Goal: Check status: Check status

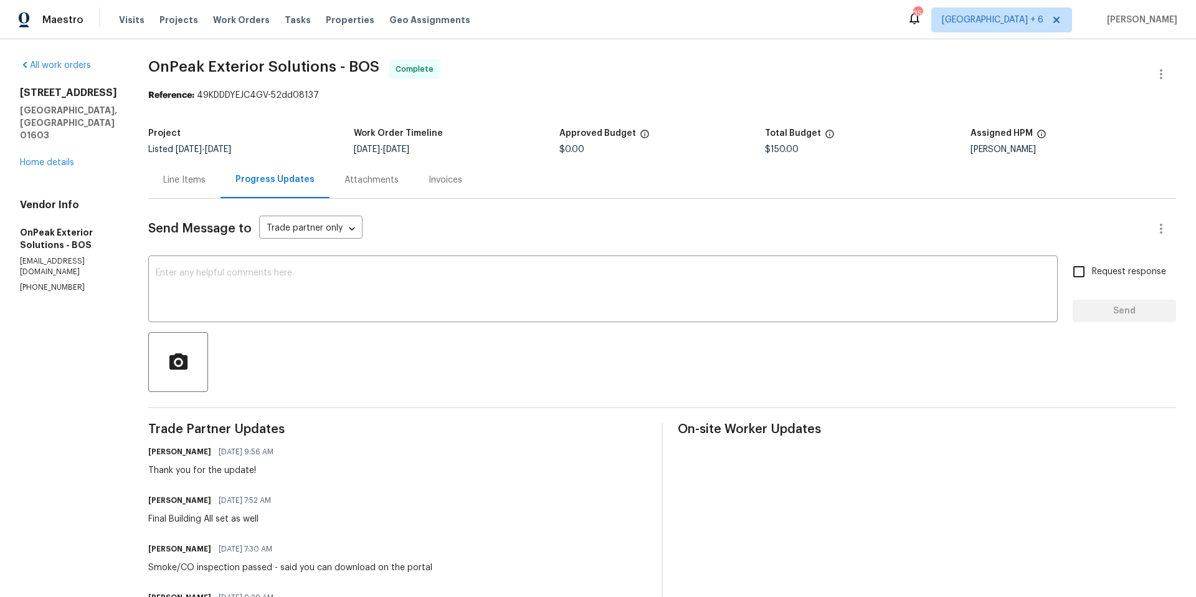
click at [244, 20] on span "Work Orders" at bounding box center [241, 20] width 57 height 12
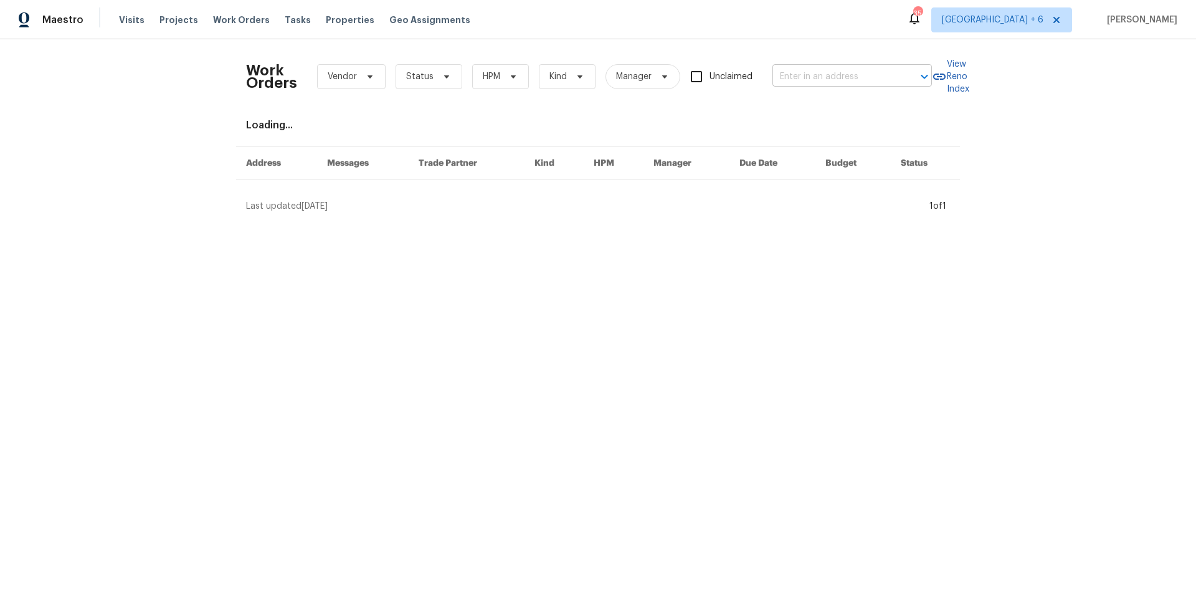
click at [848, 74] on input "text" at bounding box center [834, 76] width 125 height 19
type input "444 [PERSON_NAME]"
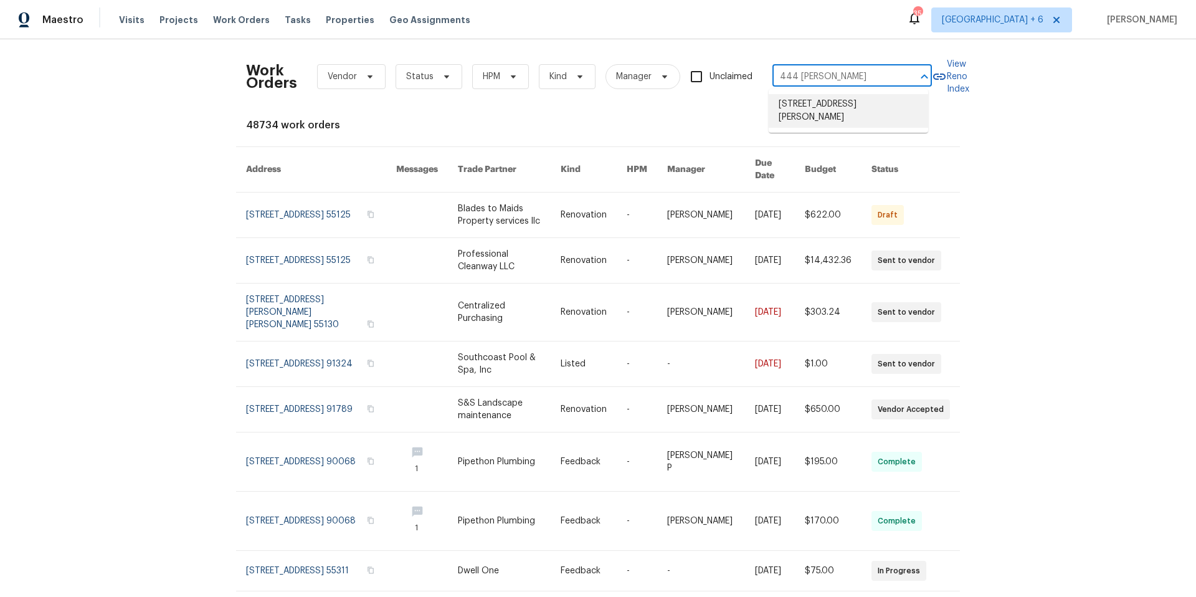
click at [875, 109] on li "[STREET_ADDRESS][PERSON_NAME]" at bounding box center [848, 111] width 159 height 34
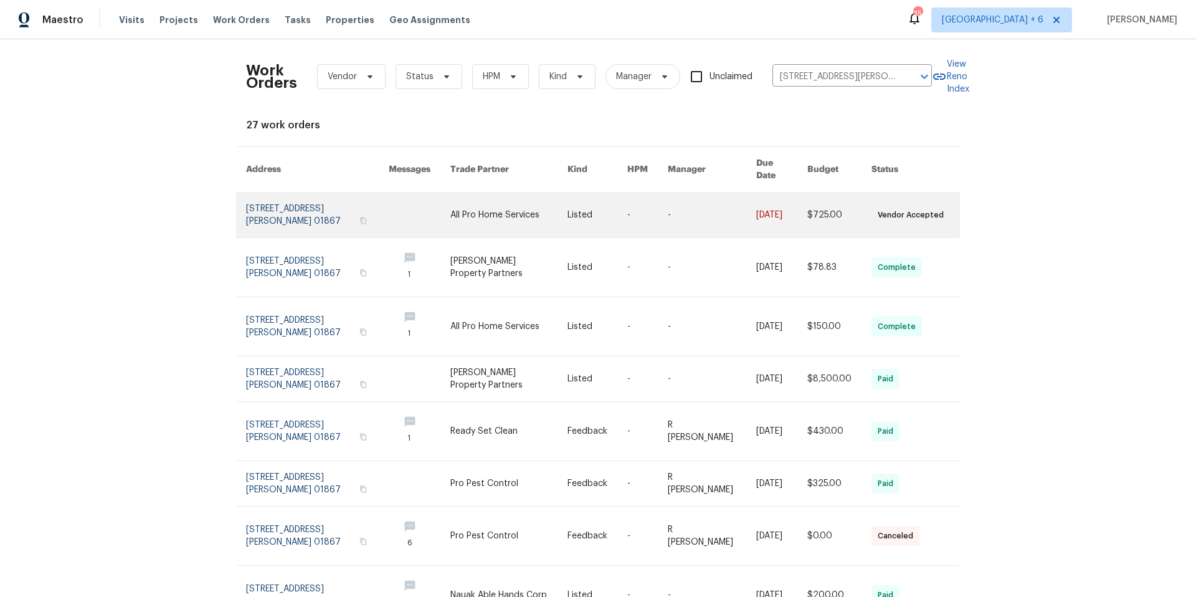
click at [272, 196] on link at bounding box center [317, 214] width 143 height 45
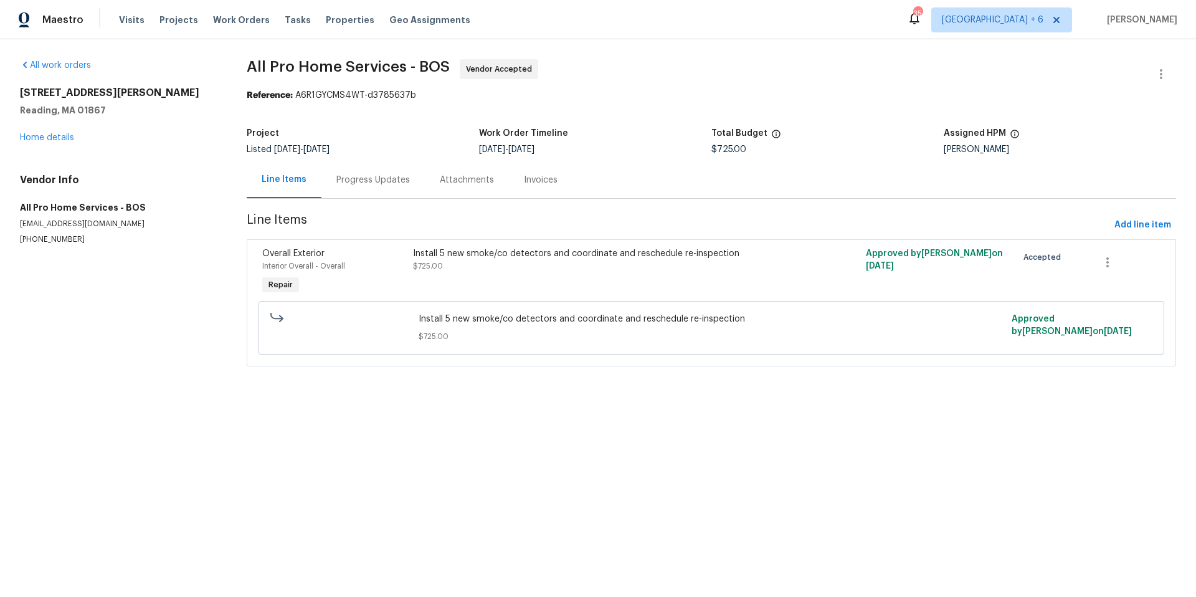
click at [336, 184] on div "Progress Updates" at bounding box center [373, 180] width 74 height 12
